Goal: Task Accomplishment & Management: Manage account settings

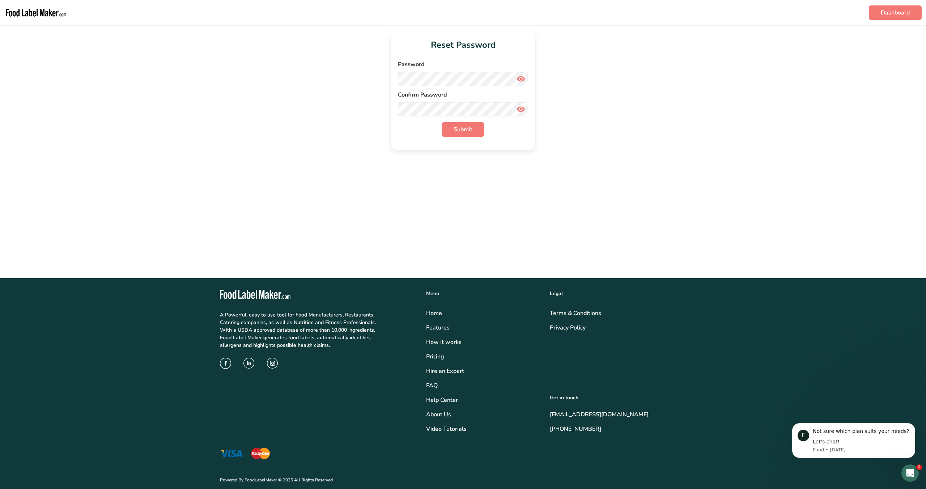
click at [428, 87] on form "Password Confirm Password Submit" at bounding box center [463, 98] width 130 height 77
click at [522, 81] on icon at bounding box center [521, 78] width 9 height 13
click at [523, 109] on icon at bounding box center [521, 109] width 9 height 13
click at [469, 127] on span "Submit" at bounding box center [463, 129] width 19 height 9
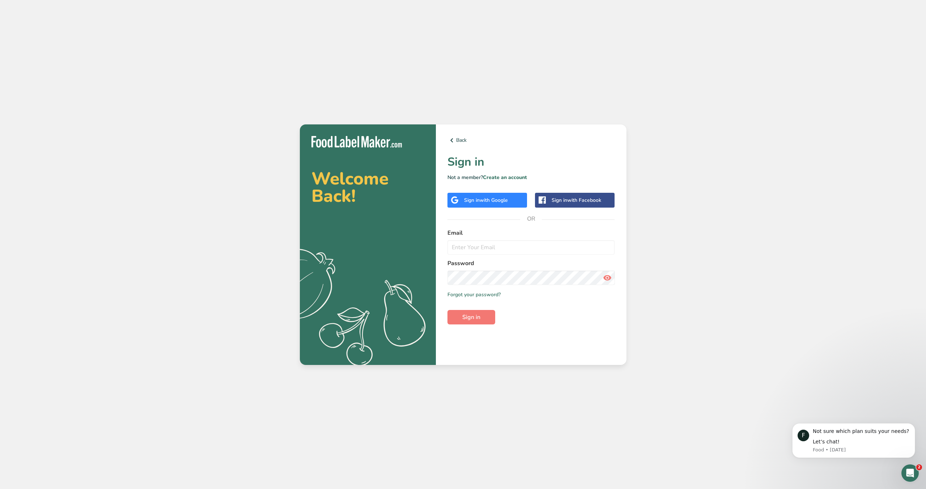
click at [885, 152] on div "Welcome Back! .a{fill:#f5f3ed;} Back Sign in Not a member? Create an account Si…" at bounding box center [463, 244] width 926 height 489
click at [555, 249] on input "email" at bounding box center [532, 247] width 168 height 14
type input "[EMAIL_ADDRESS][DOMAIN_NAME]"
click at [607, 277] on icon at bounding box center [607, 277] width 9 height 13
click at [618, 315] on div "Back Sign in Not a member? Create an account Sign in with Google Sign in with F…" at bounding box center [531, 244] width 191 height 241
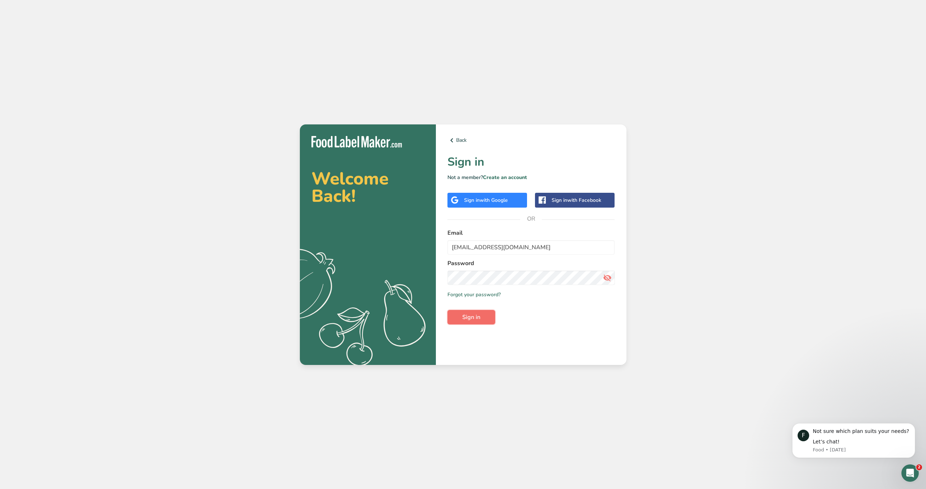
click at [465, 320] on span "Sign in" at bounding box center [471, 317] width 18 height 9
